Goal: Information Seeking & Learning: Learn about a topic

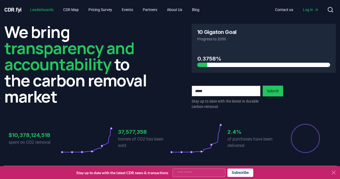
click at [43, 10] on link "Leaderboards" at bounding box center [42, 10] width 32 height 10
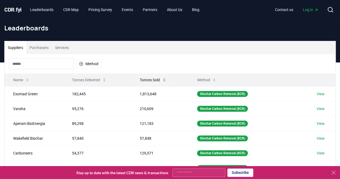
click at [143, 77] on button "Tonnes Sold" at bounding box center [152, 79] width 35 height 11
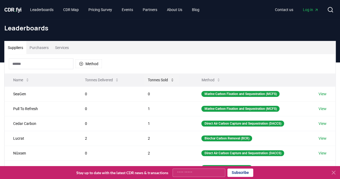
click at [143, 77] on button "Tonnes Sold" at bounding box center [160, 79] width 35 height 11
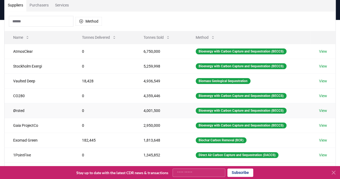
scroll to position [43, 0]
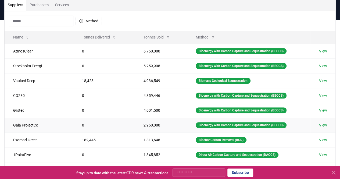
click at [321, 122] on link "View" at bounding box center [323, 124] width 8 height 5
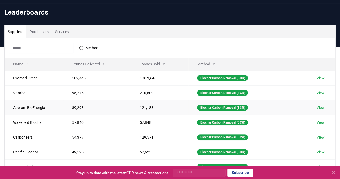
scroll to position [17, 0]
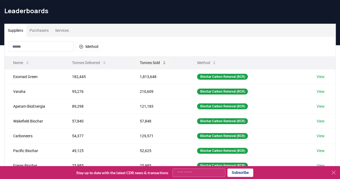
click at [154, 57] on button "Tonnes Sold" at bounding box center [152, 62] width 35 height 11
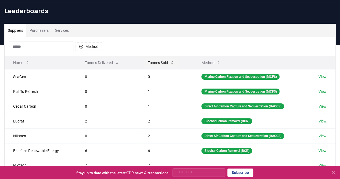
click at [153, 59] on button "Tonnes Sold" at bounding box center [160, 62] width 35 height 11
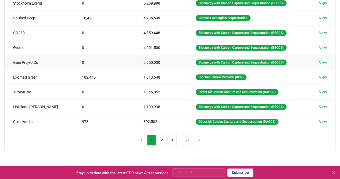
scroll to position [106, 0]
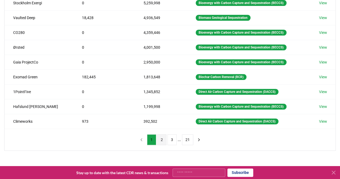
click at [161, 137] on button "2" at bounding box center [161, 139] width 9 height 11
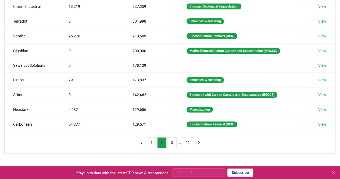
scroll to position [102, 0]
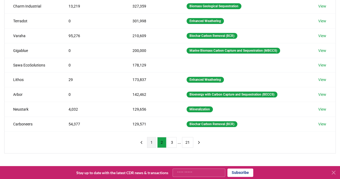
click at [151, 138] on button "1" at bounding box center [151, 142] width 9 height 11
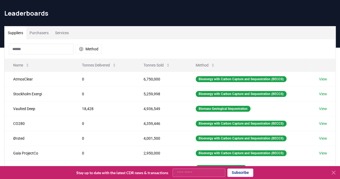
scroll to position [0, 0]
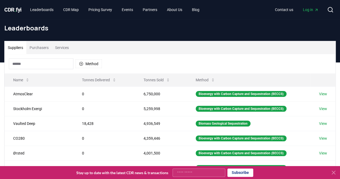
click at [9, 10] on span "CDR . fyi" at bounding box center [12, 9] width 17 height 6
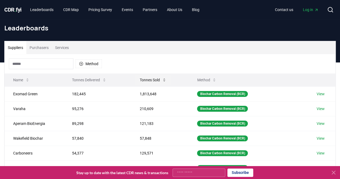
click at [153, 83] on button "Tonnes Sold" at bounding box center [152, 79] width 35 height 11
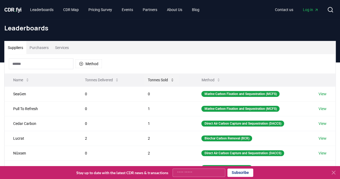
click at [153, 82] on button "Tonnes Sold" at bounding box center [160, 79] width 35 height 11
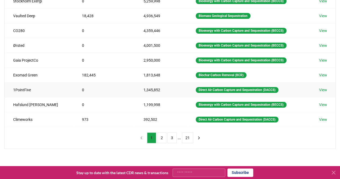
scroll to position [108, 0]
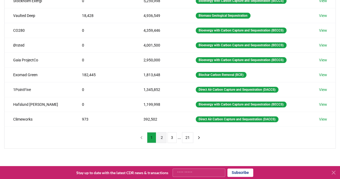
click at [160, 133] on button "2" at bounding box center [161, 137] width 9 height 11
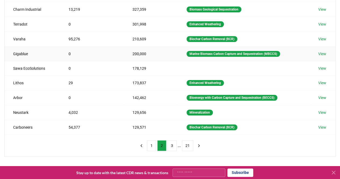
scroll to position [99, 0]
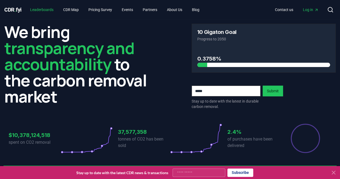
click at [55, 12] on link "Leaderboards" at bounding box center [42, 10] width 32 height 10
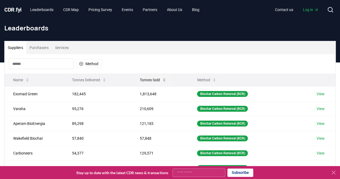
click at [154, 79] on button "Tonnes Sold" at bounding box center [152, 79] width 35 height 11
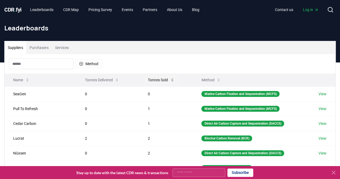
click at [154, 79] on button "Tonnes Sold" at bounding box center [160, 79] width 35 height 11
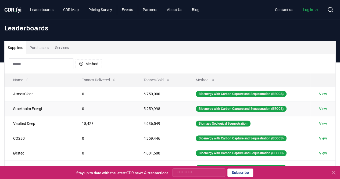
scroll to position [14, 0]
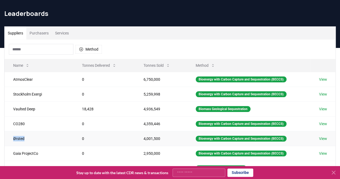
drag, startPoint x: 25, startPoint y: 136, endPoint x: 12, endPoint y: 137, distance: 13.7
click at [12, 137] on td "Ørsted" at bounding box center [39, 138] width 69 height 15
copy td "Ørsted"
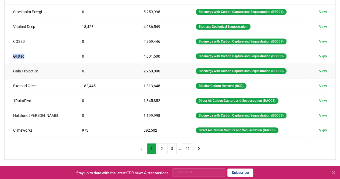
scroll to position [97, 0]
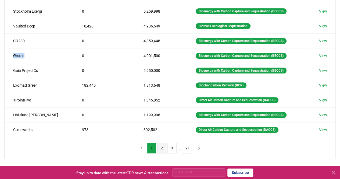
click at [162, 145] on button "2" at bounding box center [161, 147] width 9 height 11
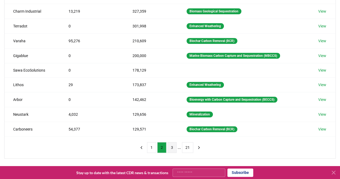
click at [172, 143] on button "3" at bounding box center [171, 147] width 9 height 11
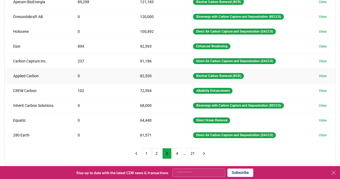
scroll to position [0, 0]
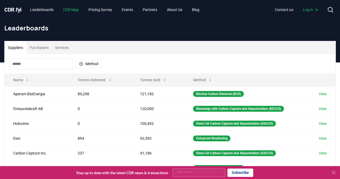
click at [75, 9] on link "CDR Map" at bounding box center [71, 10] width 24 height 10
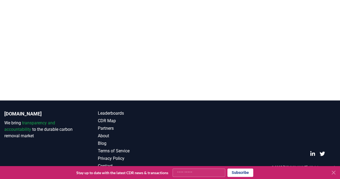
scroll to position [86, 0]
